Goal: Information Seeking & Learning: Learn about a topic

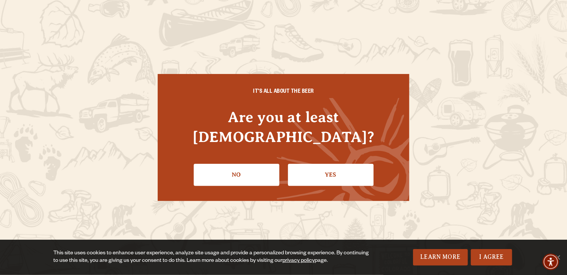
click at [331, 164] on link "Yes" at bounding box center [331, 175] width 86 height 22
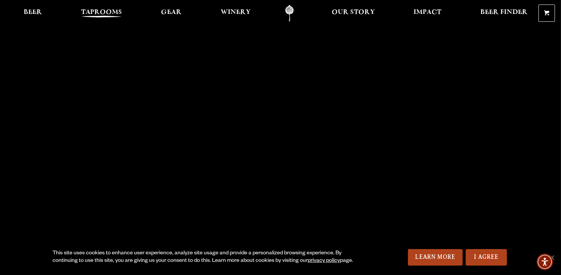
click at [105, 9] on span "Taprooms" at bounding box center [101, 12] width 41 height 6
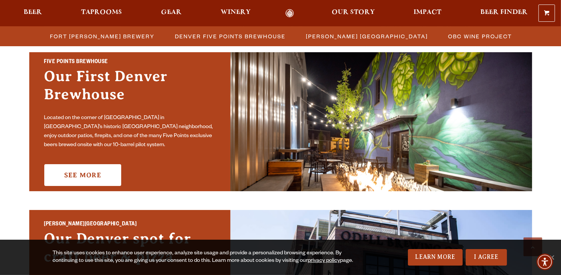
scroll to position [375, 0]
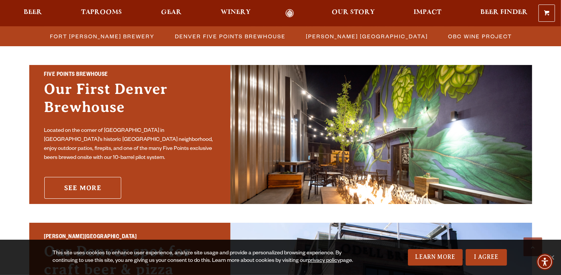
click at [81, 184] on link "See More" at bounding box center [82, 188] width 77 height 22
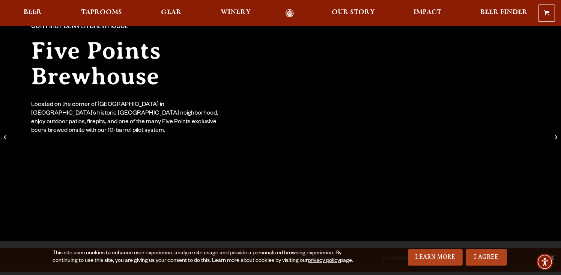
scroll to position [113, 0]
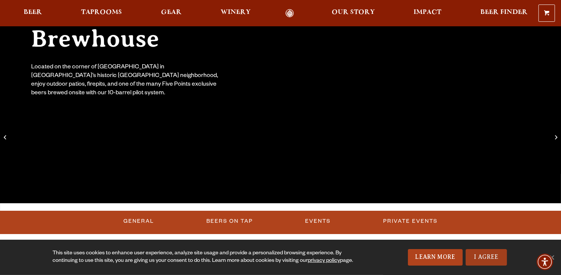
click at [487, 256] on link "I Agree" at bounding box center [486, 257] width 41 height 17
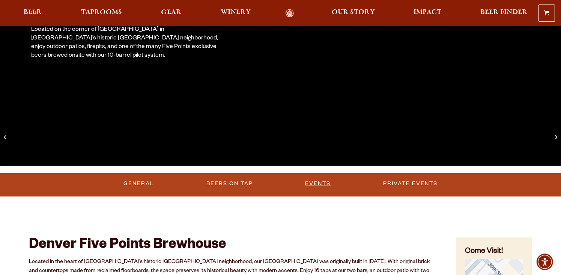
click at [314, 179] on link "Events" at bounding box center [318, 183] width 32 height 17
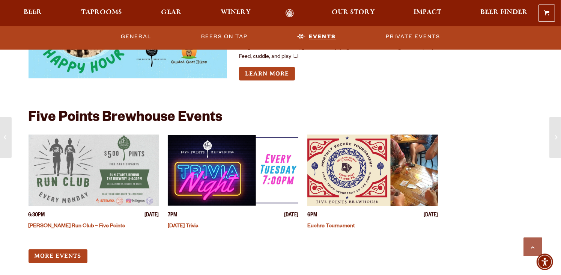
scroll to position [2044, 0]
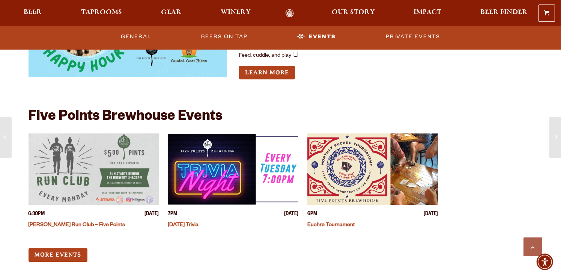
click at [68, 160] on img "View event details" at bounding box center [94, 168] width 131 height 71
